Goal: Information Seeking & Learning: Learn about a topic

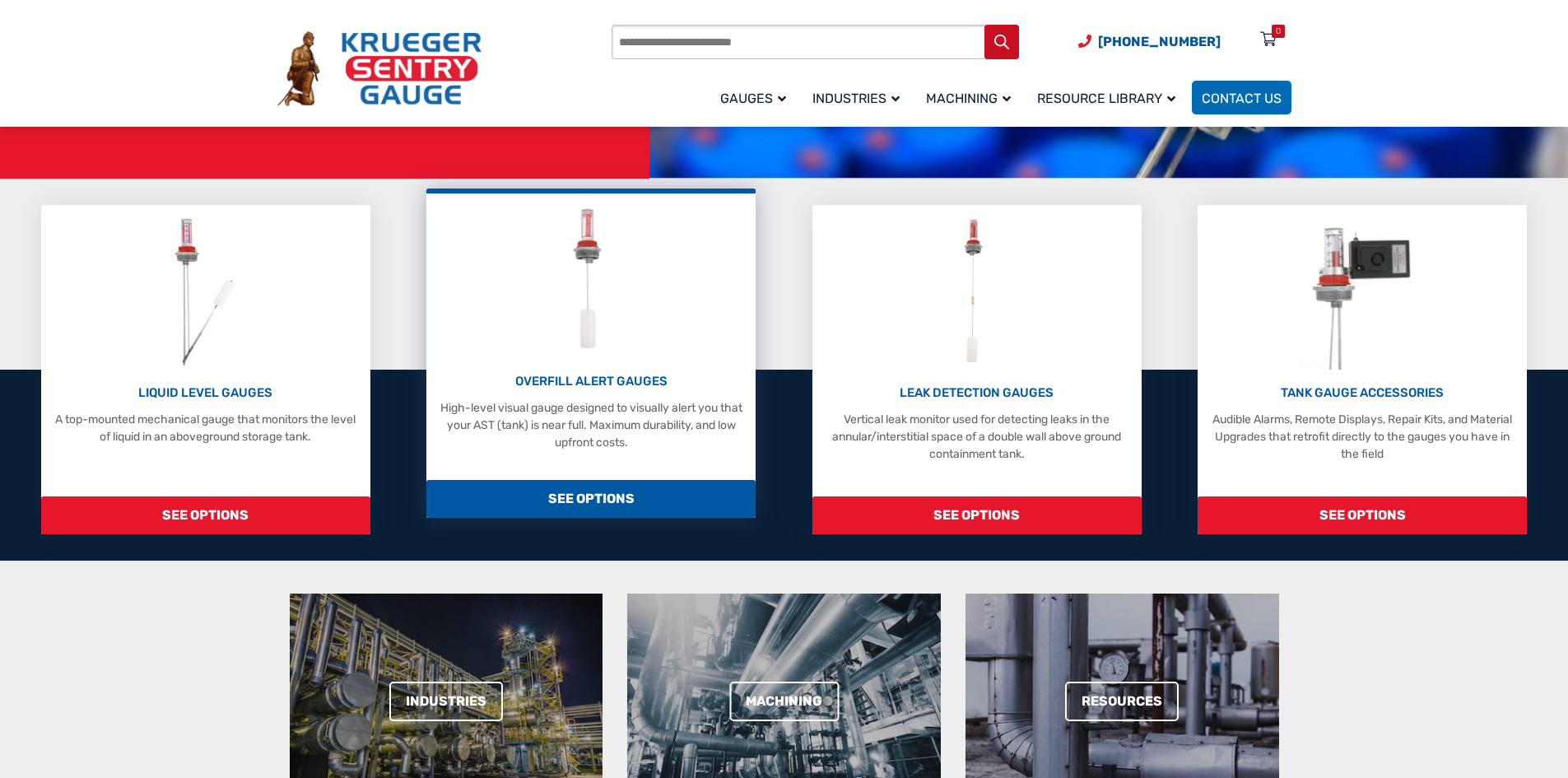
scroll to position [329, 0]
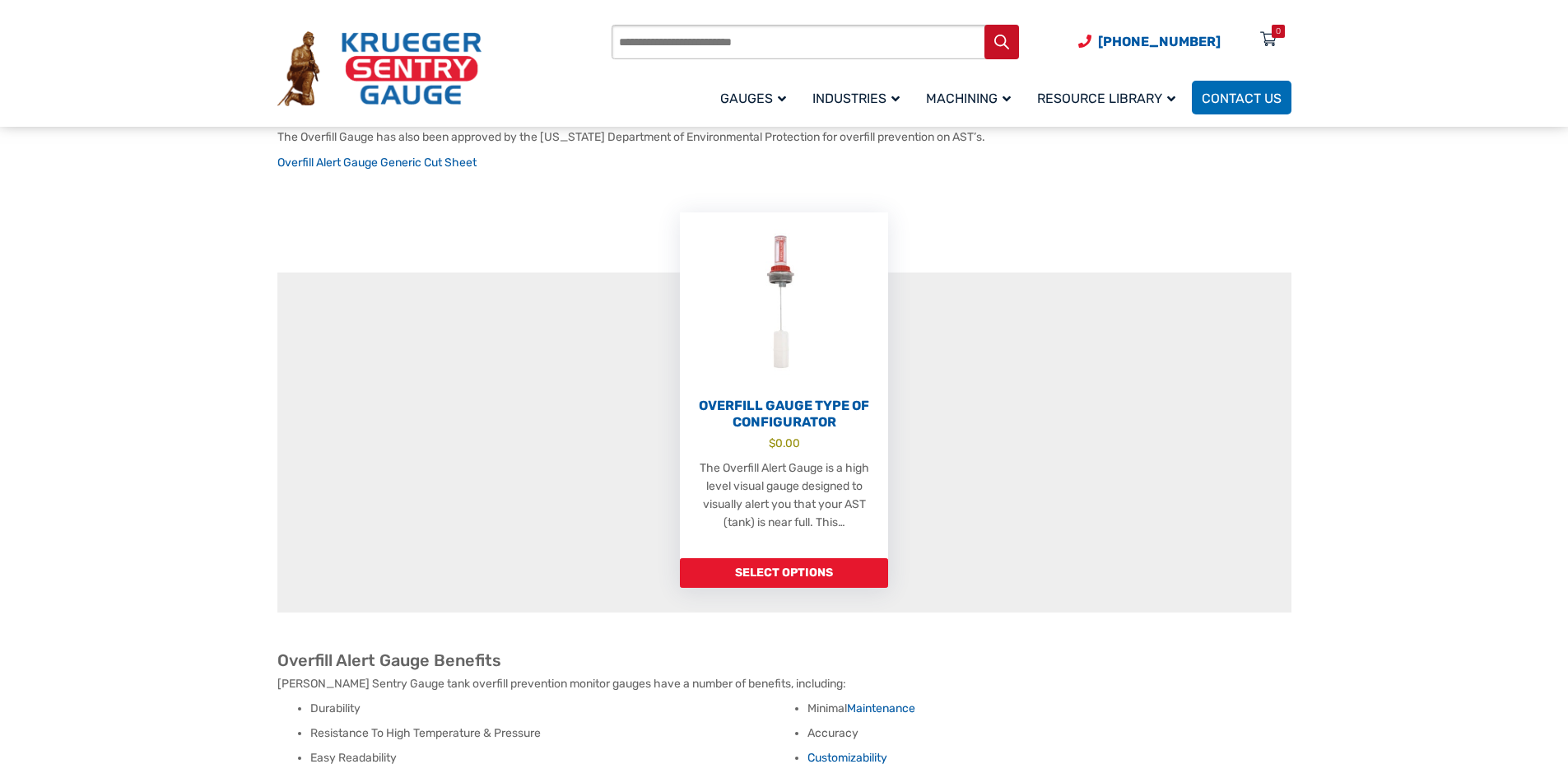
scroll to position [410, 0]
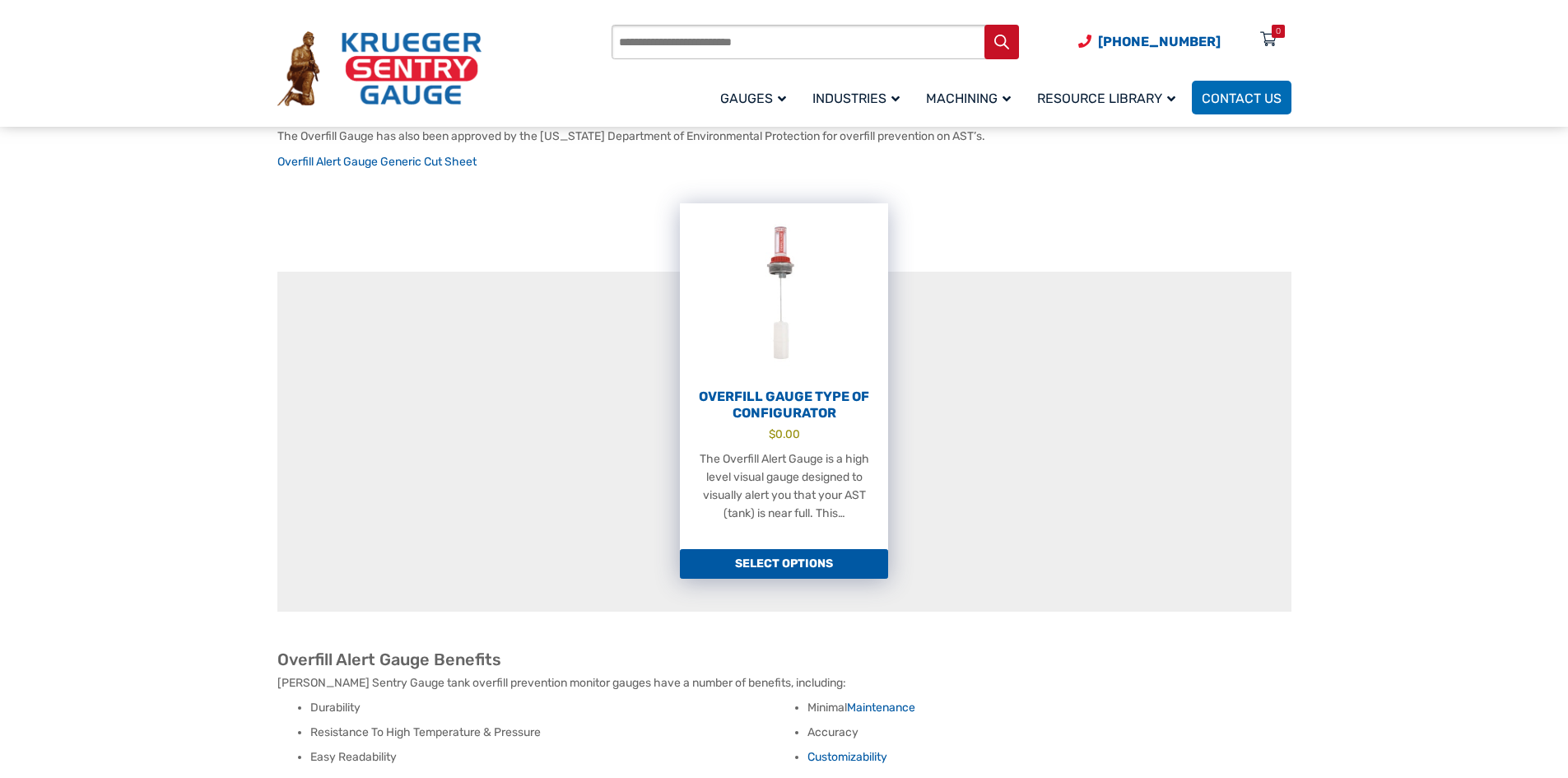
click at [816, 474] on p "The Overfill Alert Gauge is a high level visual gauge designed to visually aler…" at bounding box center [784, 486] width 176 height 72
